Goal: Information Seeking & Learning: Find specific fact

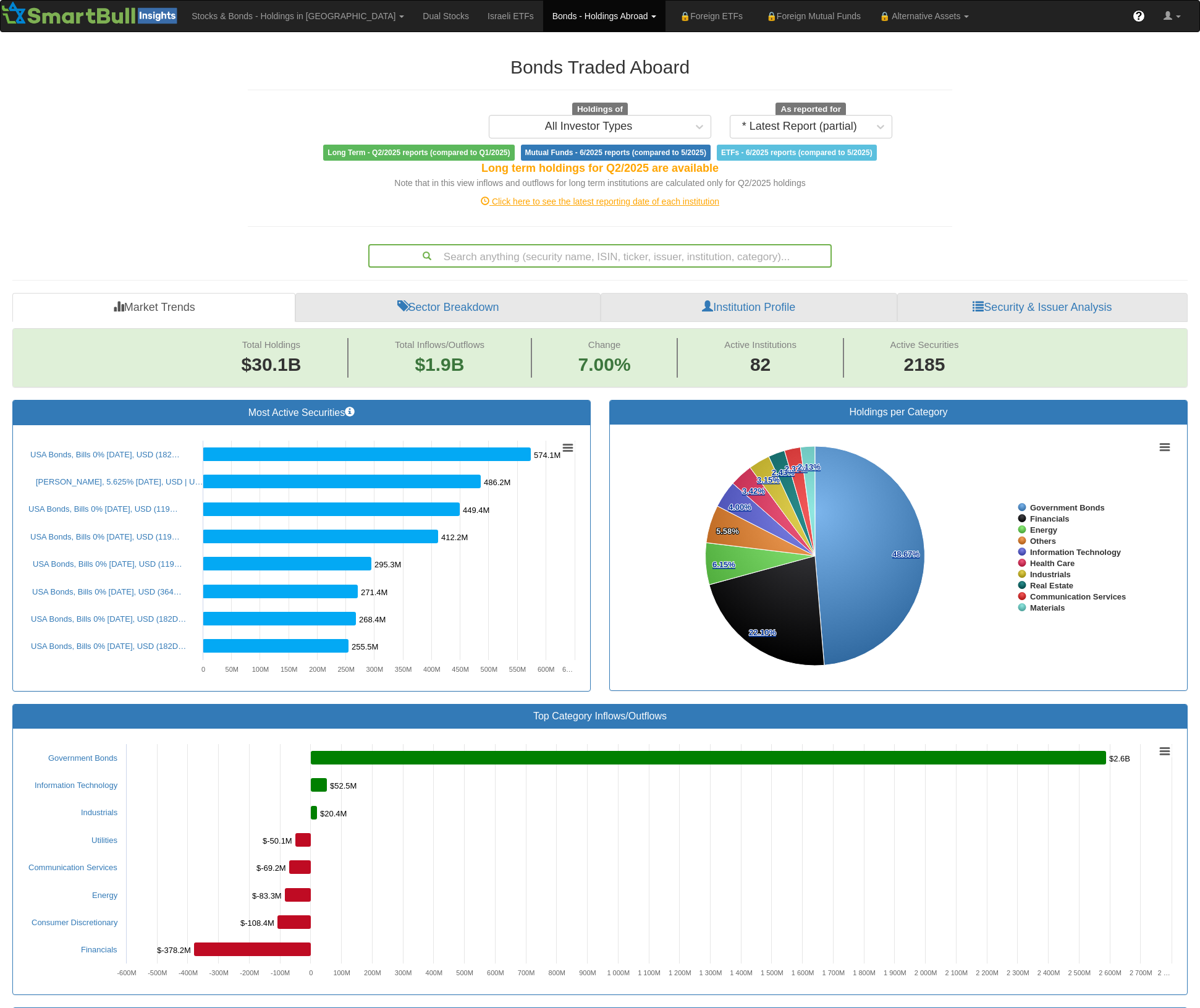
click at [550, 253] on div "Search anything (security name, ISIN, ticker, issuer, institution, category)..." at bounding box center [600, 256] width 460 height 21
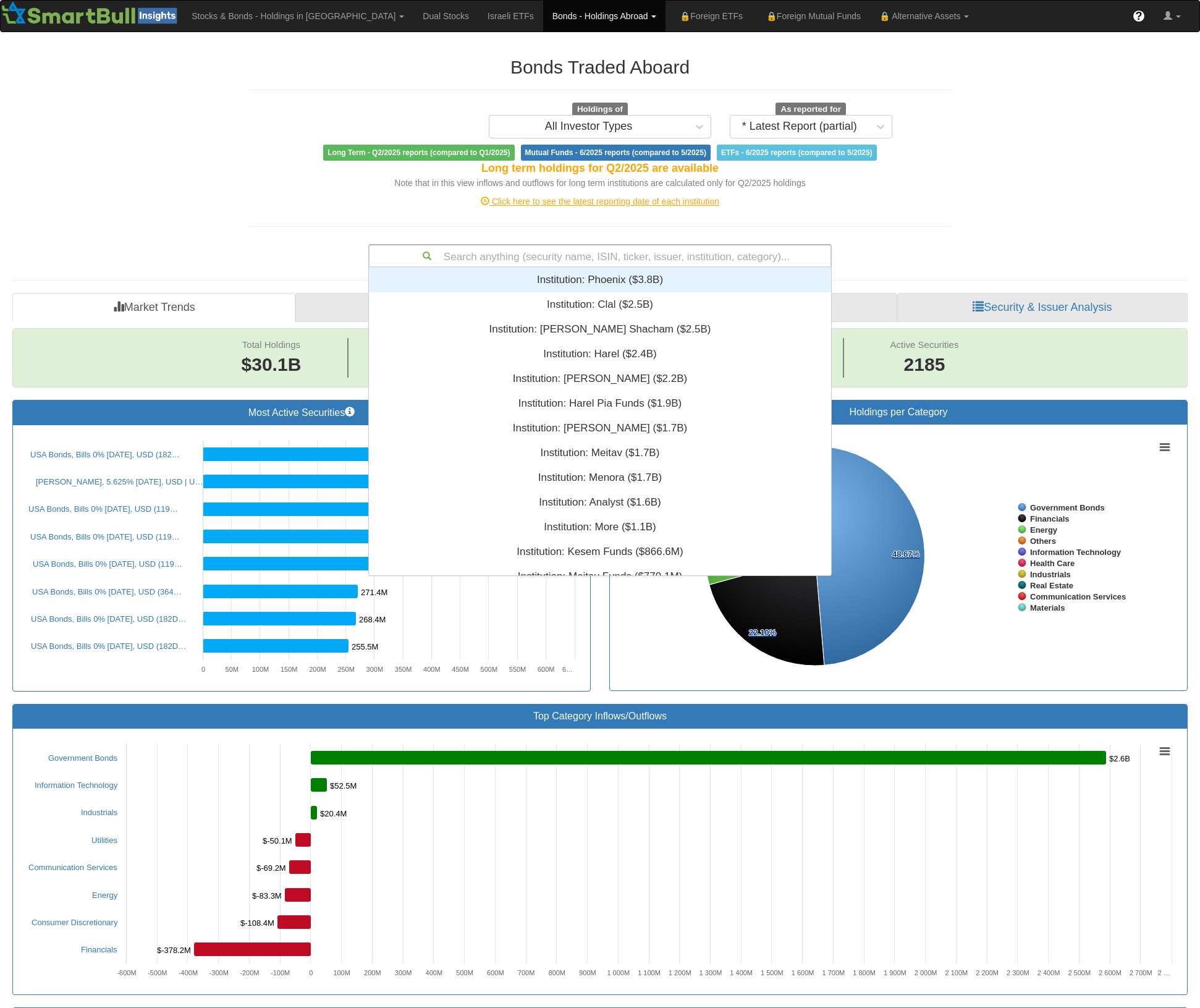
scroll to position [294, 448]
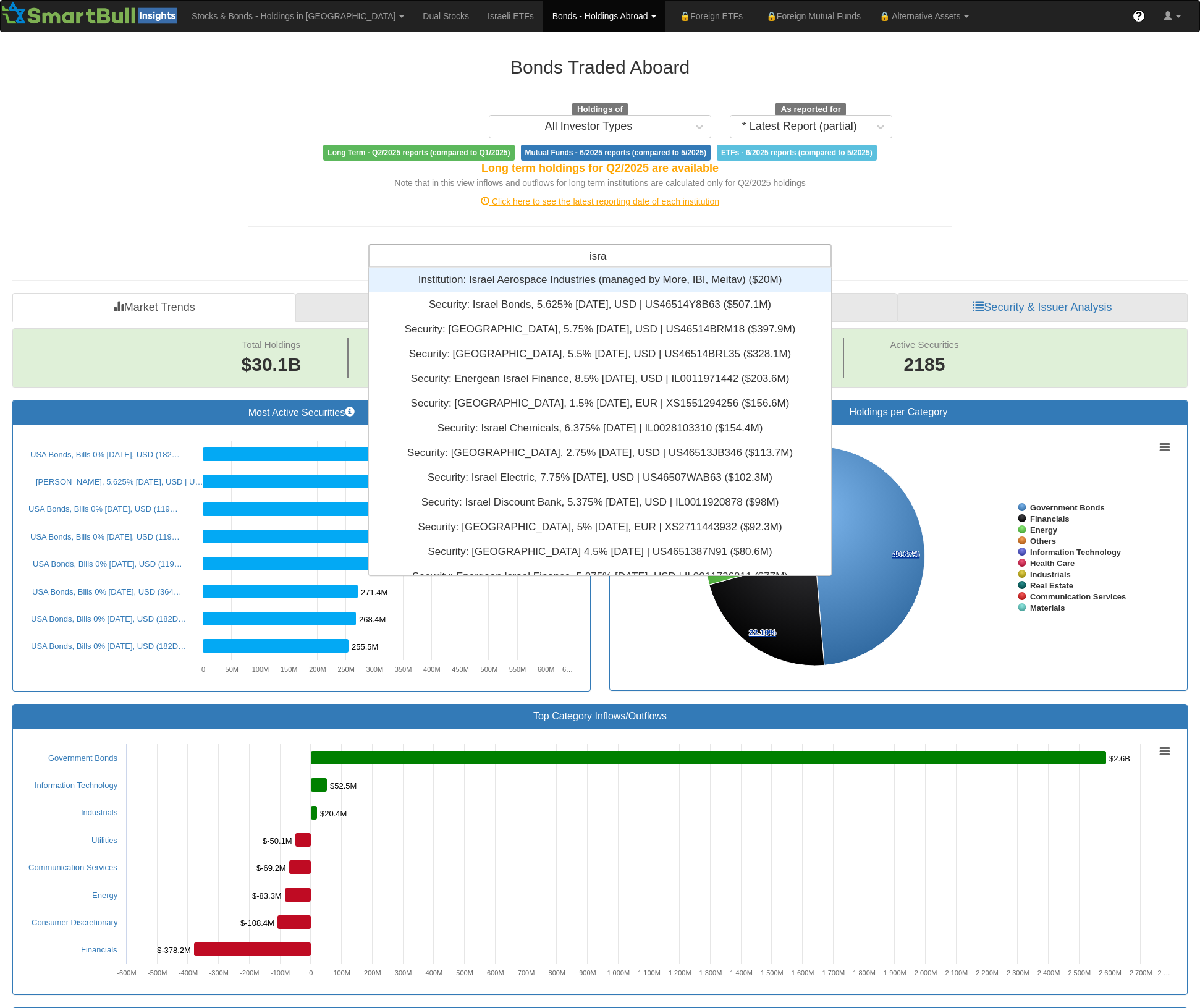
type input "israel"
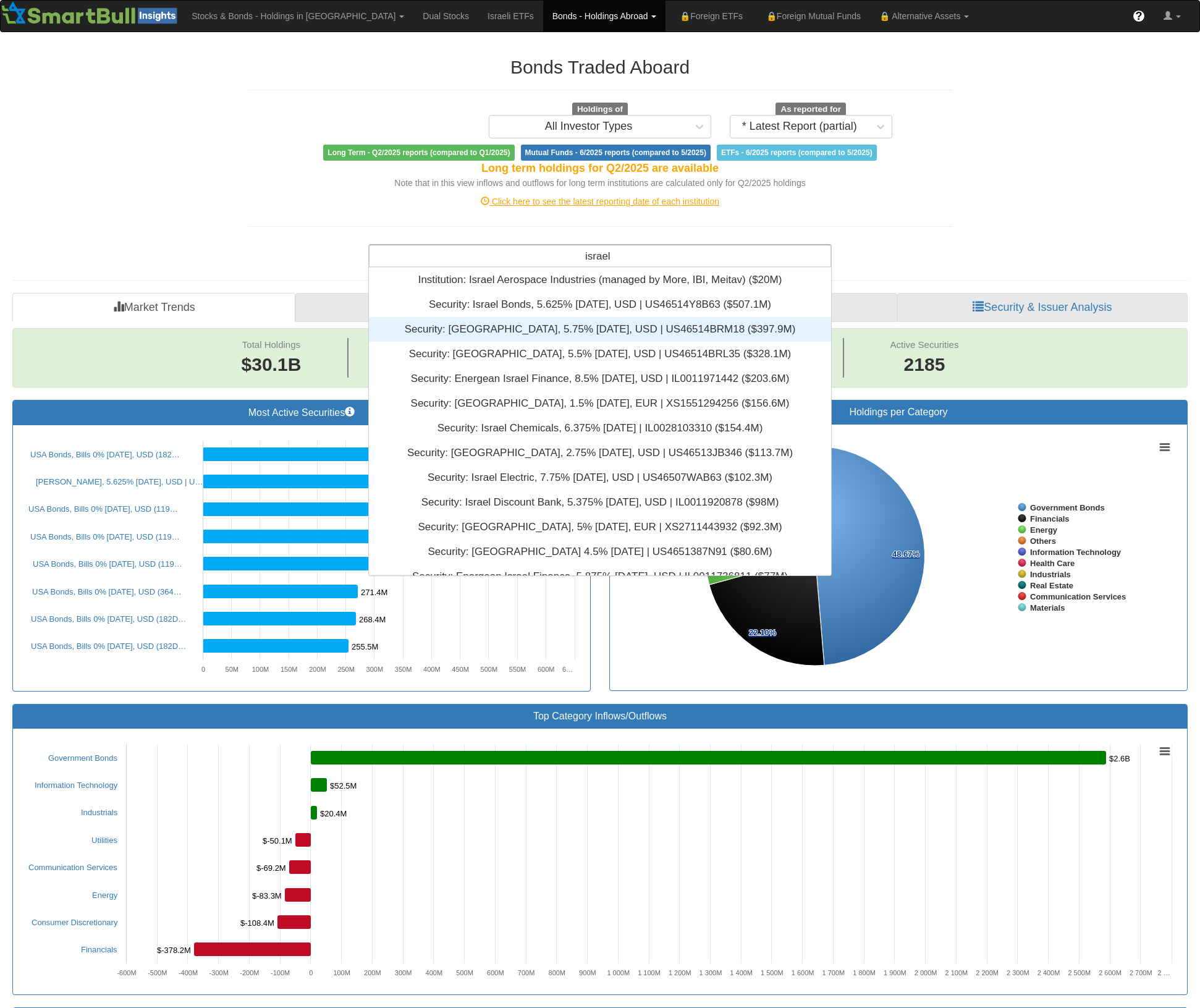
click at [570, 332] on div "Security: ‎[GEOGRAPHIC_DATA], 5.75% [DATE], USD | US46514BRM18 ‎($397.9M)‏" at bounding box center [600, 329] width 462 height 24
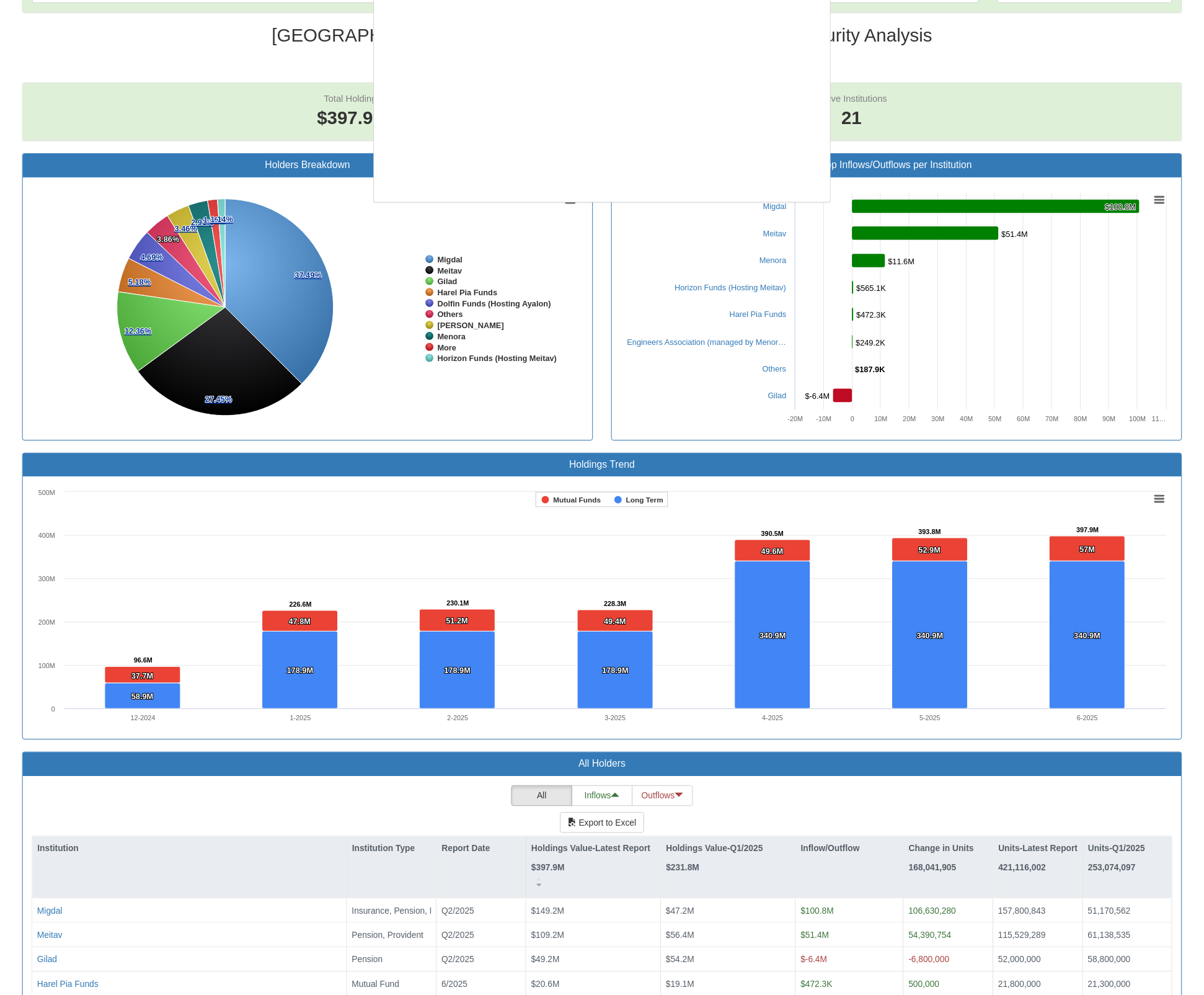
scroll to position [2208, 0]
